Goal: Entertainment & Leisure: Consume media (video, audio)

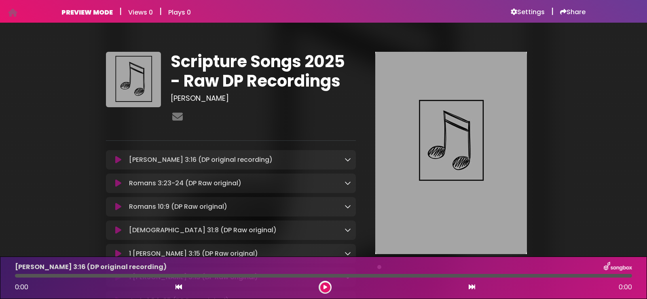
scroll to position [81, 0]
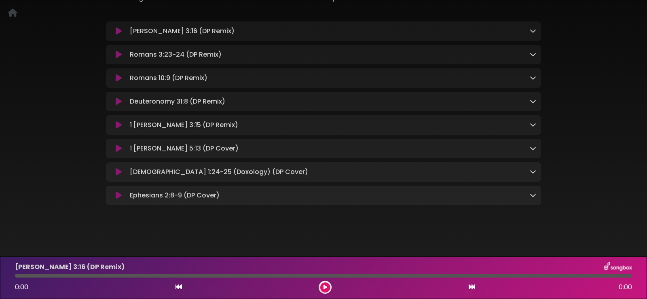
scroll to position [81, 0]
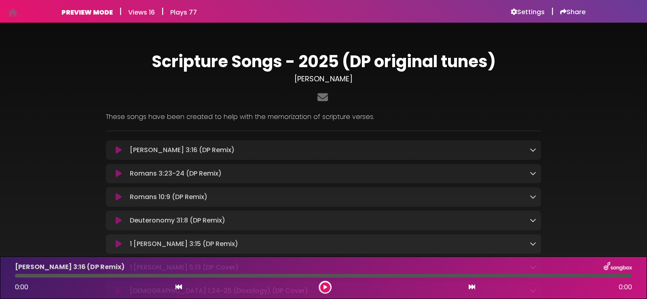
scroll to position [121, 0]
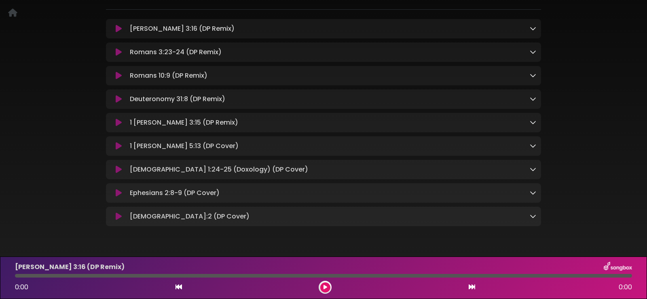
click at [117, 194] on icon at bounding box center [119, 193] width 6 height 8
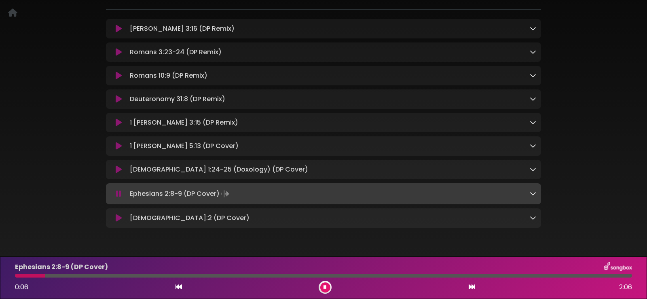
click at [117, 196] on icon at bounding box center [118, 194] width 5 height 8
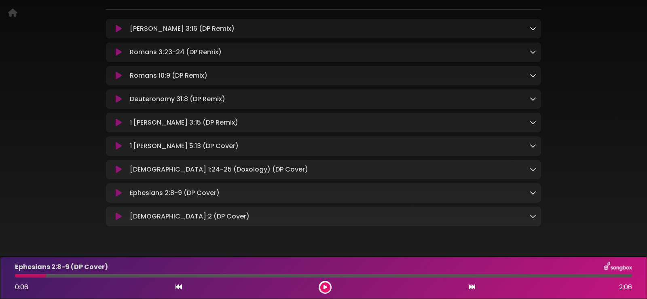
click at [117, 145] on icon at bounding box center [119, 146] width 6 height 8
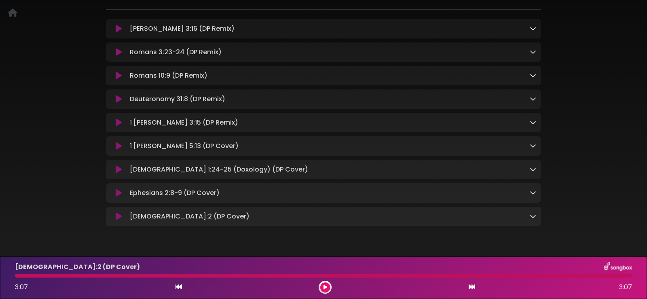
click at [120, 51] on icon at bounding box center [119, 52] width 6 height 8
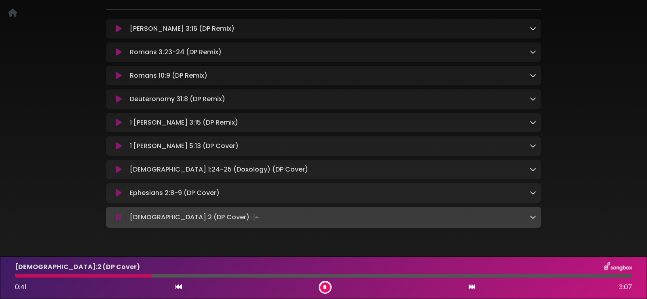
click at [534, 220] on icon at bounding box center [533, 217] width 6 height 6
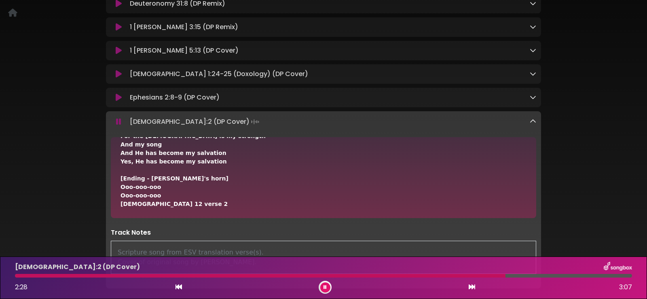
scroll to position [243, 0]
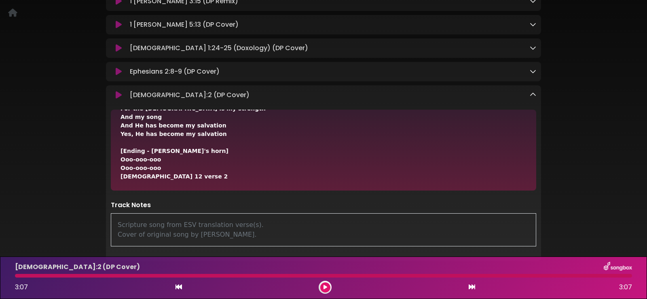
click at [535, 98] on icon at bounding box center [533, 94] width 6 height 6
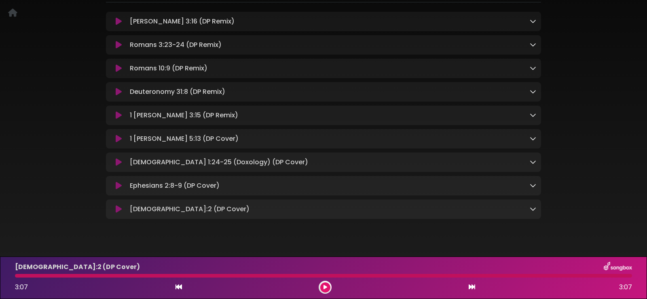
scroll to position [0, 0]
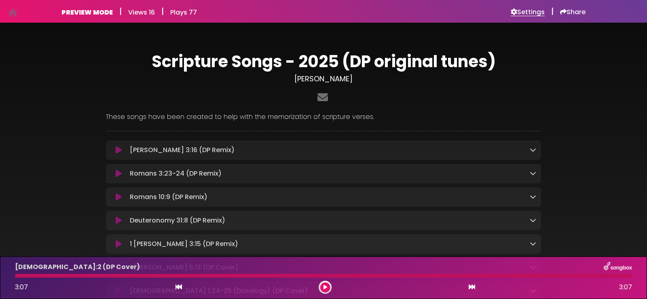
click at [523, 11] on h6 "Settings" at bounding box center [528, 12] width 34 height 8
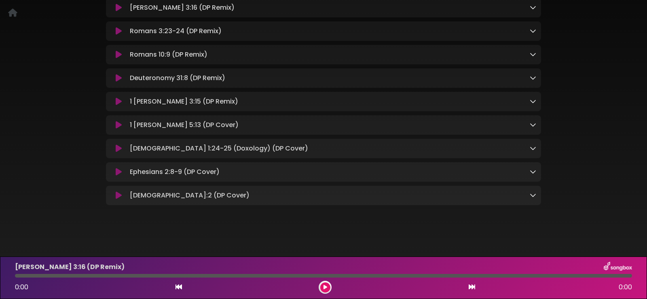
click at [531, 194] on icon at bounding box center [533, 195] width 6 height 6
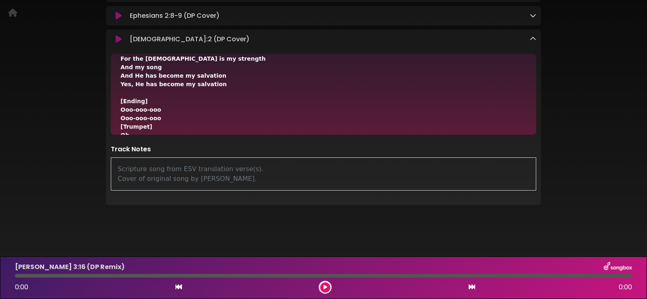
scroll to position [246, 0]
click at [327, 286] on icon at bounding box center [326, 287] width 4 height 5
click at [327, 284] on button at bounding box center [325, 287] width 10 height 10
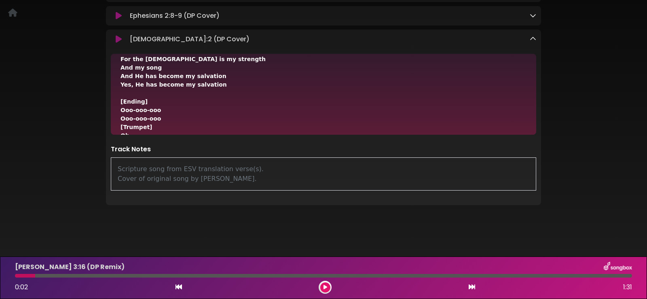
click at [117, 38] on icon at bounding box center [119, 39] width 6 height 8
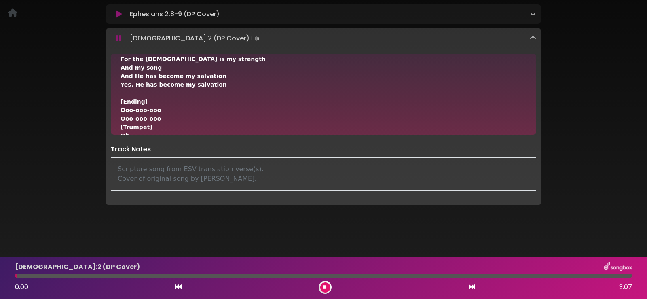
click at [478, 276] on div at bounding box center [323, 276] width 617 height 4
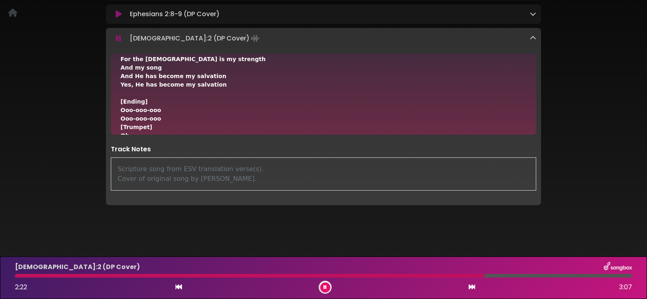
click at [435, 277] on div at bounding box center [250, 276] width 470 height 4
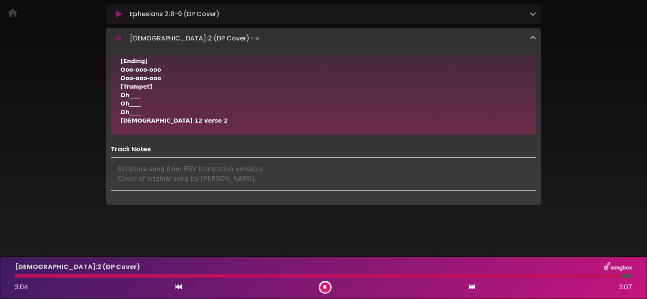
click at [533, 38] on icon at bounding box center [533, 38] width 6 height 6
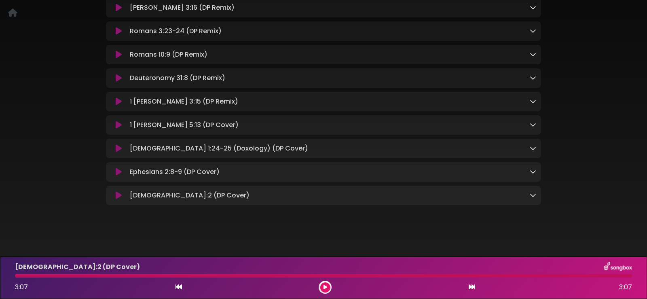
scroll to position [146, 0]
